Goal: Find specific page/section: Find specific page/section

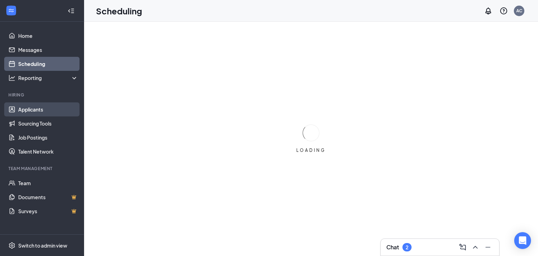
click at [35, 109] on link "Applicants" at bounding box center [48, 109] width 60 height 14
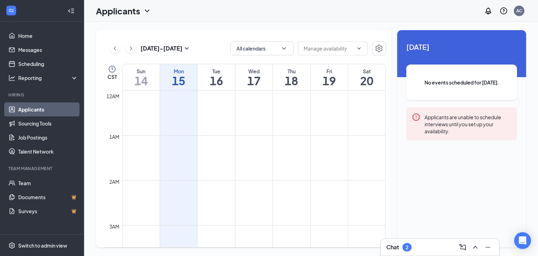
scroll to position [344, 0]
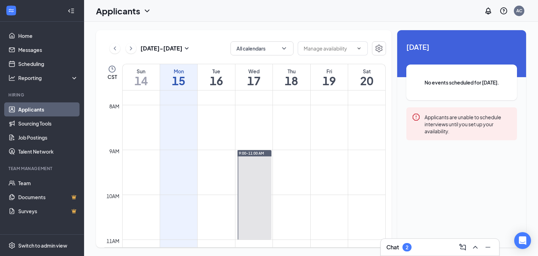
click at [28, 109] on link "Applicants" at bounding box center [48, 109] width 60 height 14
click at [38, 109] on link "Applicants" at bounding box center [48, 109] width 60 height 14
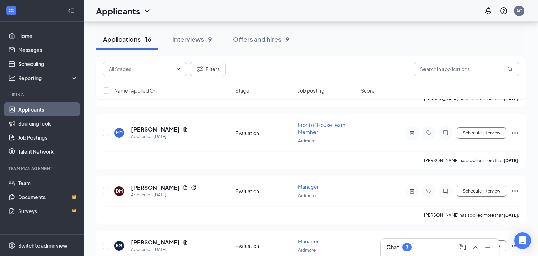
scroll to position [385, 0]
click at [431, 72] on input "text" at bounding box center [466, 69] width 105 height 14
type input "Juan"
